Goal: Use online tool/utility: Utilize a website feature to perform a specific function

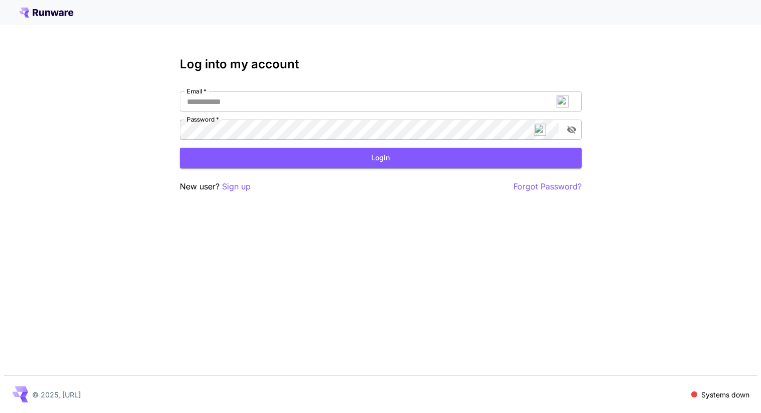
scroll to position [775, 0]
type input "**********"
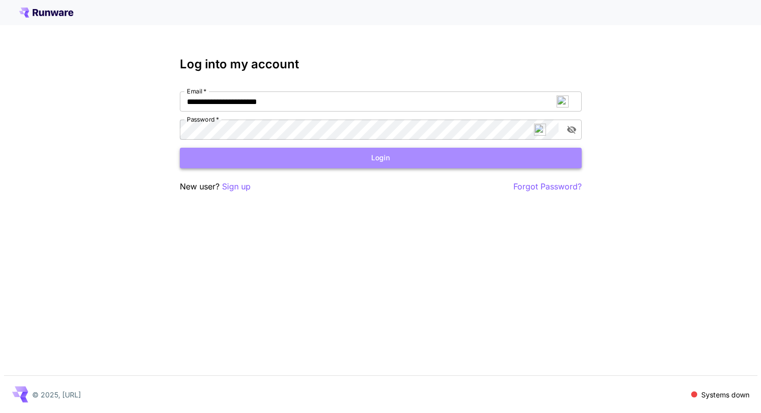
click at [376, 159] on button "Login" at bounding box center [381, 158] width 402 height 21
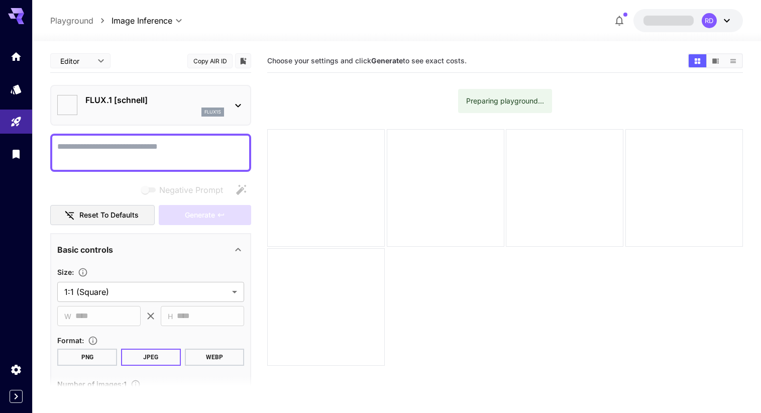
type input "**********"
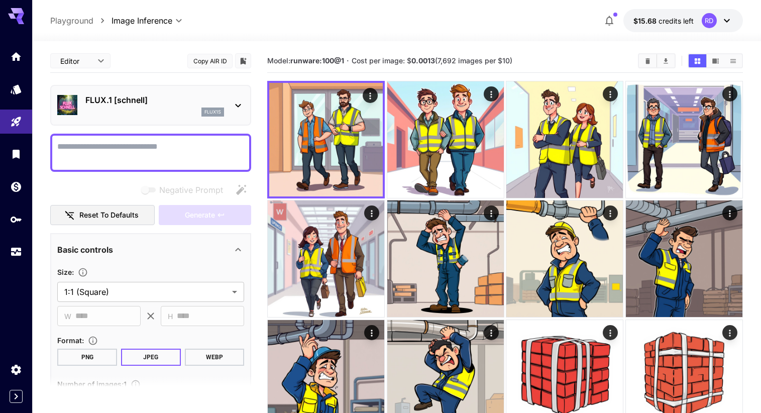
click at [171, 154] on textarea "Full Page" at bounding box center [150, 153] width 187 height 24
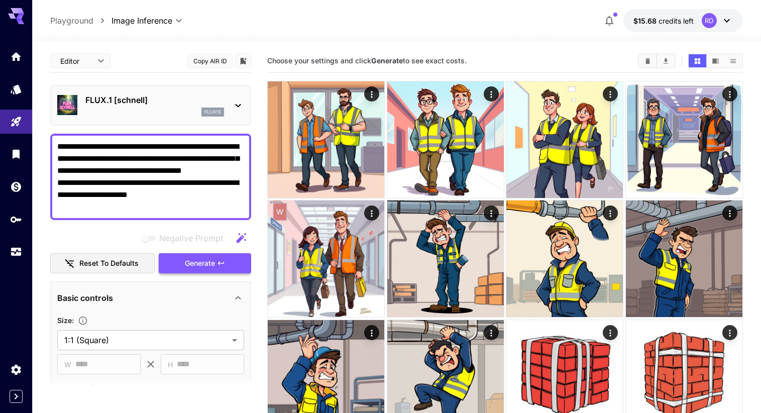
type textarea "**********"
click at [196, 265] on span "Generate" at bounding box center [200, 263] width 30 height 13
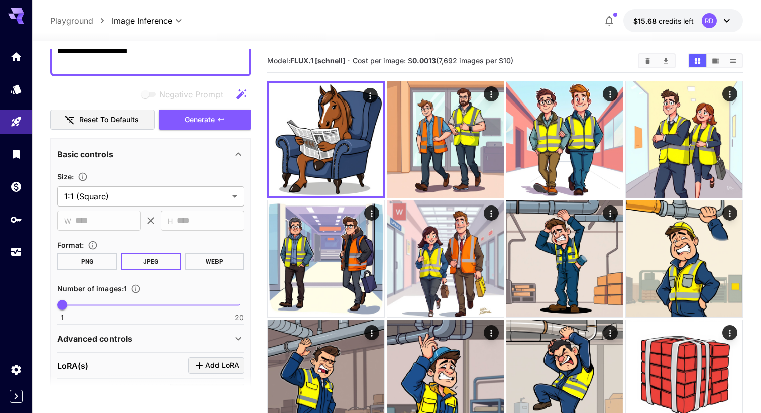
scroll to position [145, 0]
click at [157, 304] on span at bounding box center [150, 304] width 177 height 2
click at [152, 302] on span "11" at bounding box center [156, 304] width 10 height 10
click at [149, 302] on span "10" at bounding box center [146, 304] width 10 height 10
click at [209, 117] on span "Generate" at bounding box center [200, 119] width 30 height 13
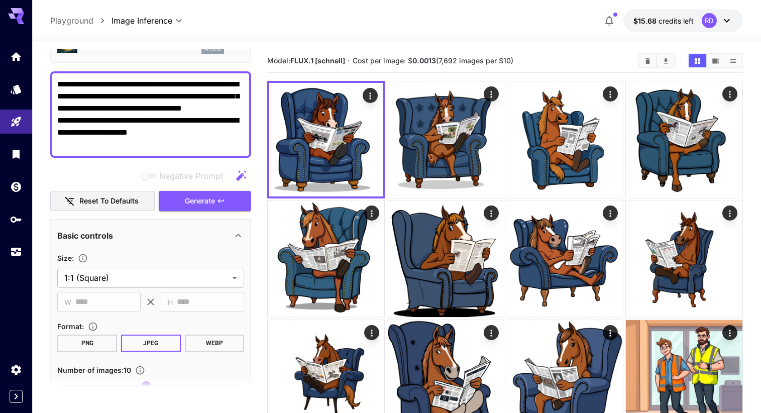
scroll to position [0, 0]
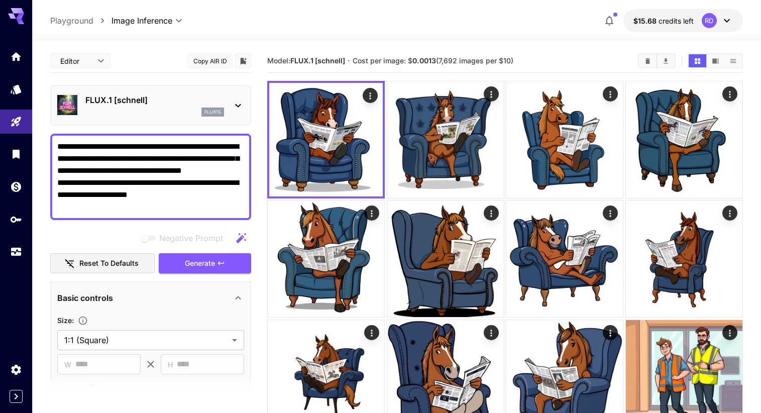
click at [238, 105] on icon at bounding box center [238, 105] width 12 height 12
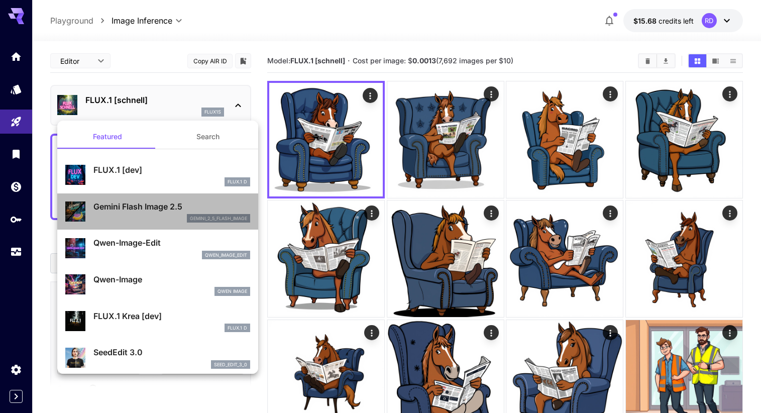
click at [117, 209] on p "Gemini Flash Image 2.5" at bounding box center [171, 206] width 157 height 12
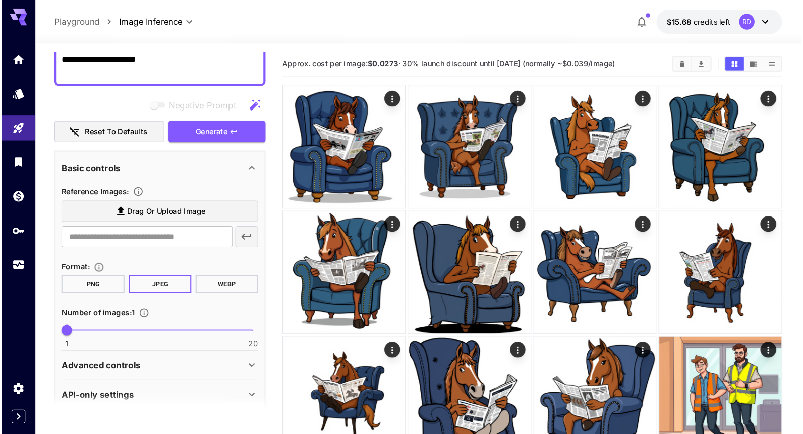
scroll to position [138, 0]
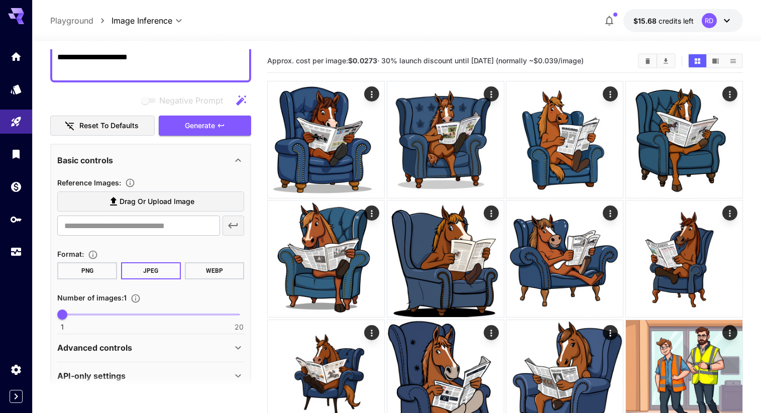
click at [157, 315] on span at bounding box center [150, 315] width 177 height 2
type input "**"
click at [149, 314] on span "10" at bounding box center [146, 315] width 10 height 10
click at [208, 127] on span "Generate" at bounding box center [200, 126] width 30 height 13
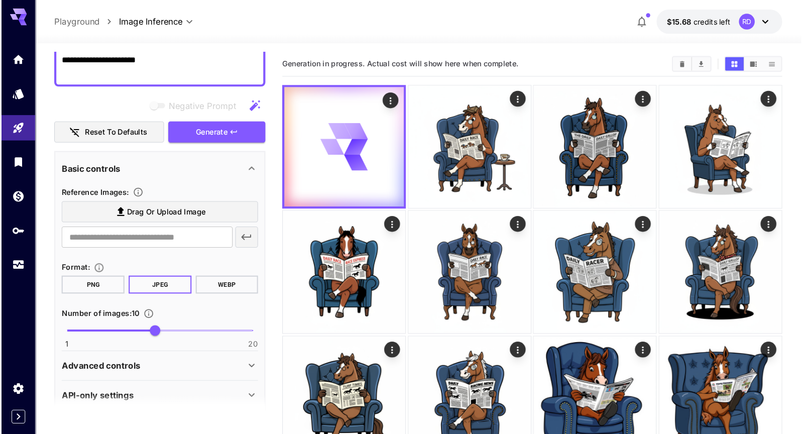
scroll to position [314, 0]
